Goal: Information Seeking & Learning: Learn about a topic

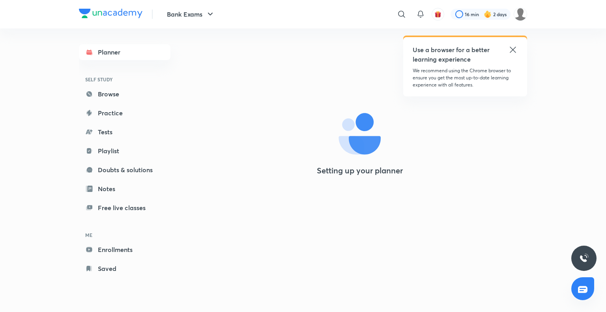
click at [210, 28] on div "Bank Exams ​ Use a browser for a better learning experience We recommend using …" at bounding box center [303, 14] width 448 height 28
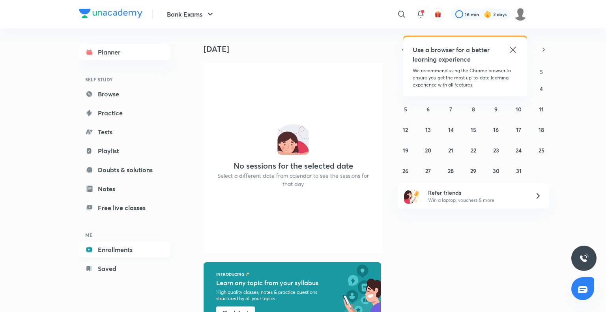
click at [133, 245] on link "Enrollments" at bounding box center [125, 249] width 92 height 16
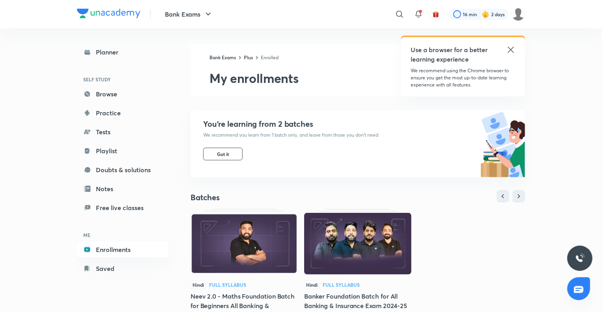
click at [232, 248] on img at bounding box center [244, 244] width 107 height 62
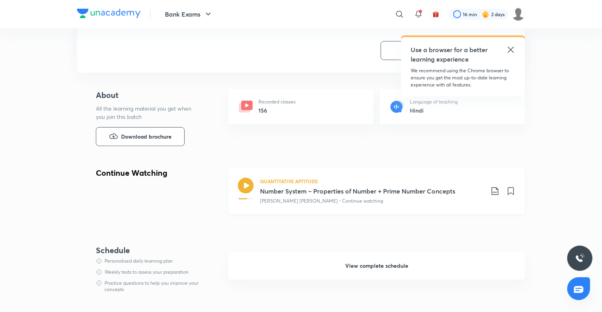
click at [299, 199] on p "Arun Singh Rawat • Continue watching" at bounding box center [321, 200] width 123 height 7
click at [369, 106] on div "Recorded classes 156" at bounding box center [300, 106] width 145 height 35
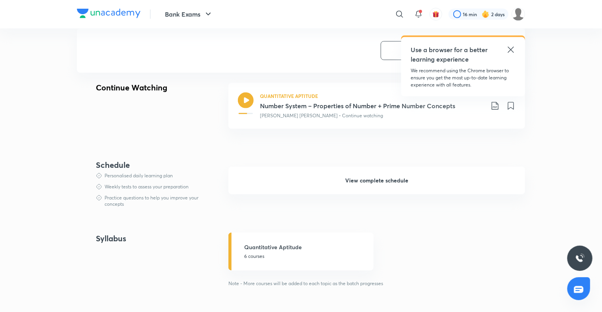
scroll to position [251, 0]
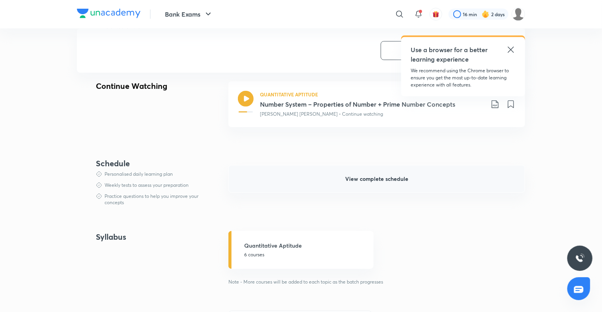
click at [369, 178] on span "View complete schedule" at bounding box center [376, 179] width 63 height 8
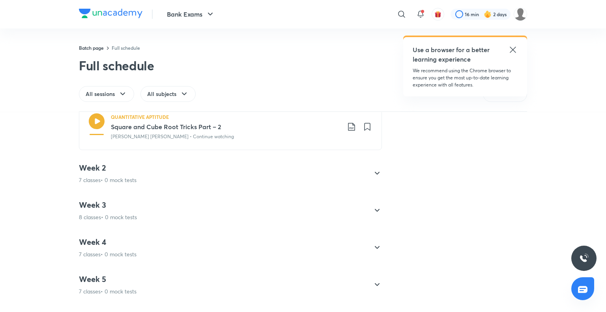
scroll to position [365, 0]
click at [303, 165] on div "Week 2 7 classes • 0 mock tests" at bounding box center [223, 171] width 289 height 21
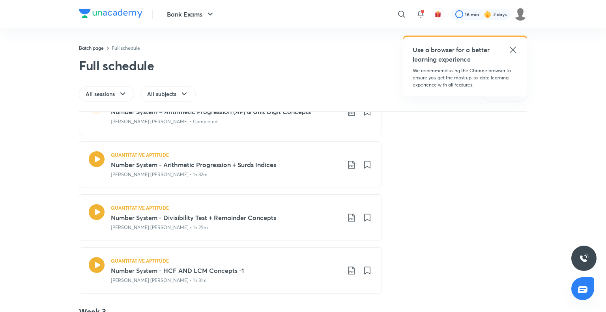
scroll to position [257, 0]
click at [306, 165] on h3 "Number System - Arithmetic Progression + Surds Indices" at bounding box center [226, 163] width 230 height 9
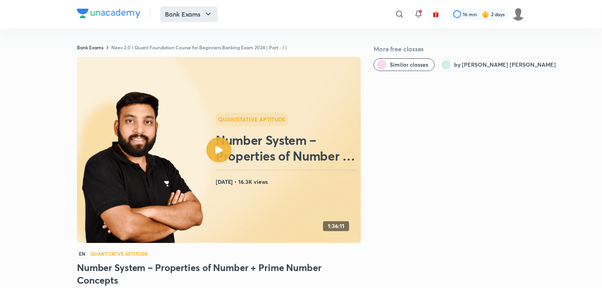
click at [196, 17] on button "Bank Exams" at bounding box center [189, 14] width 58 height 16
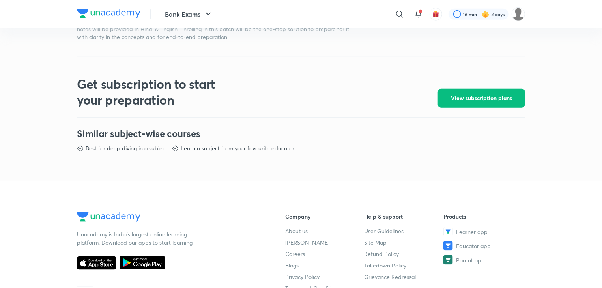
scroll to position [334, 0]
